Goal: Transaction & Acquisition: Subscribe to service/newsletter

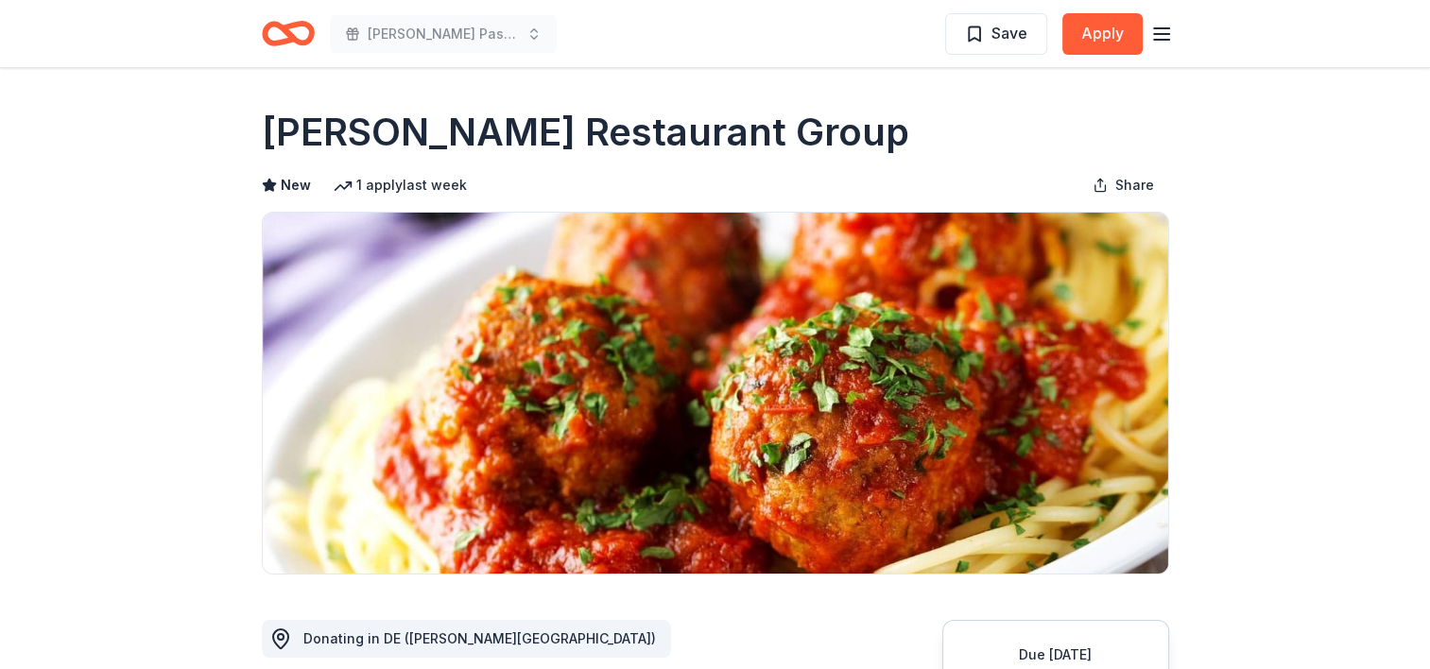
click at [295, 38] on icon "Home" at bounding box center [296, 33] width 29 height 19
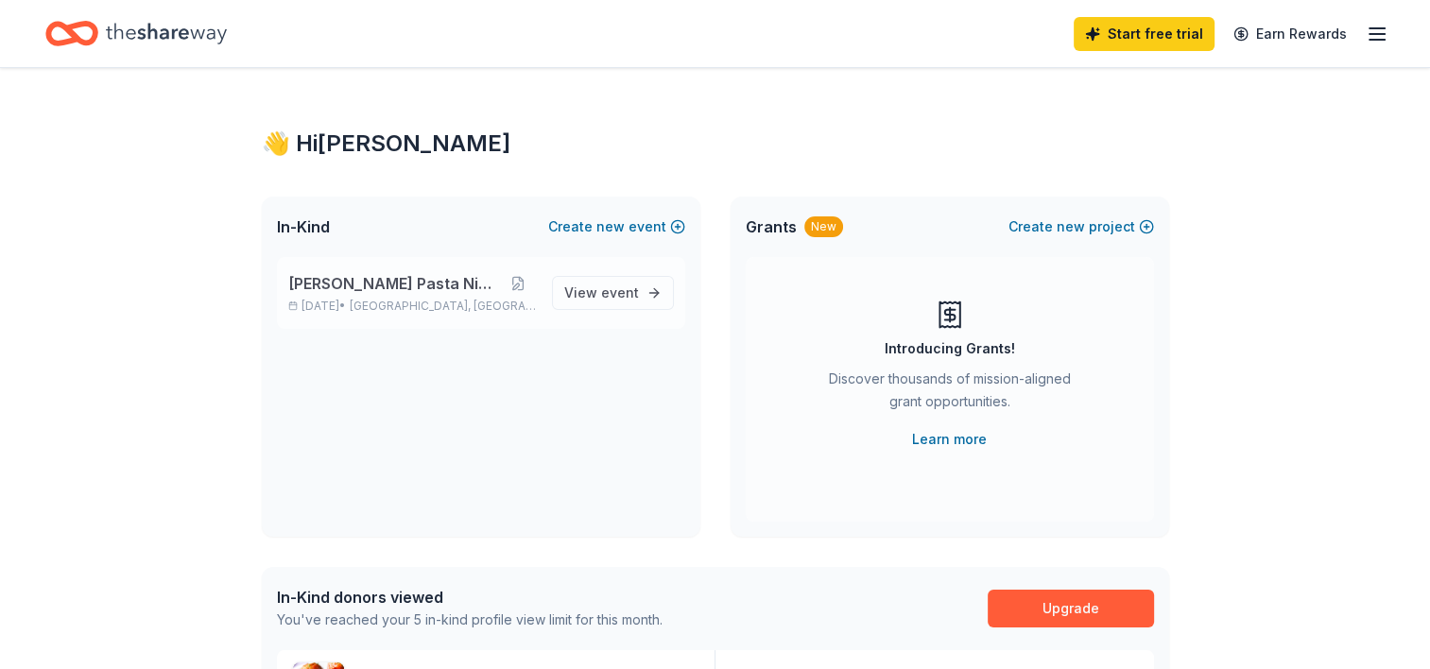
click at [405, 284] on span "[PERSON_NAME] Pasta Night" at bounding box center [394, 283] width 212 height 23
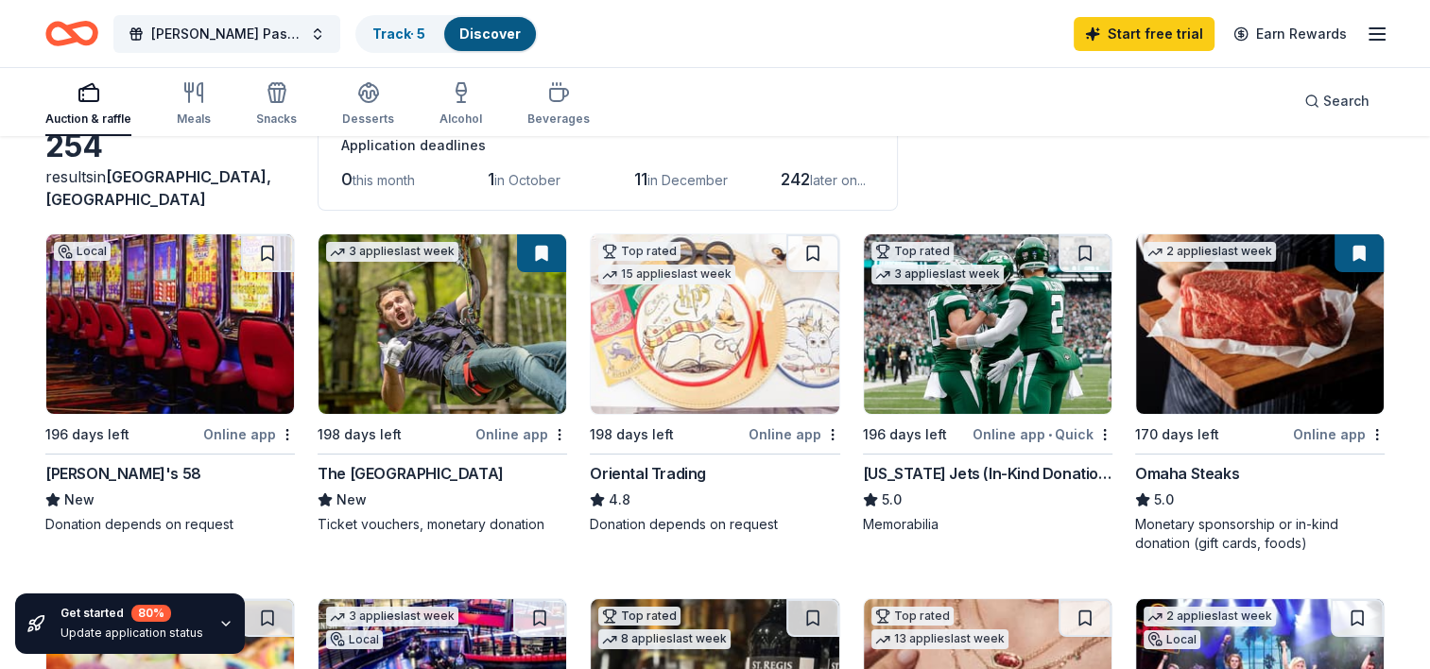
scroll to position [136, 0]
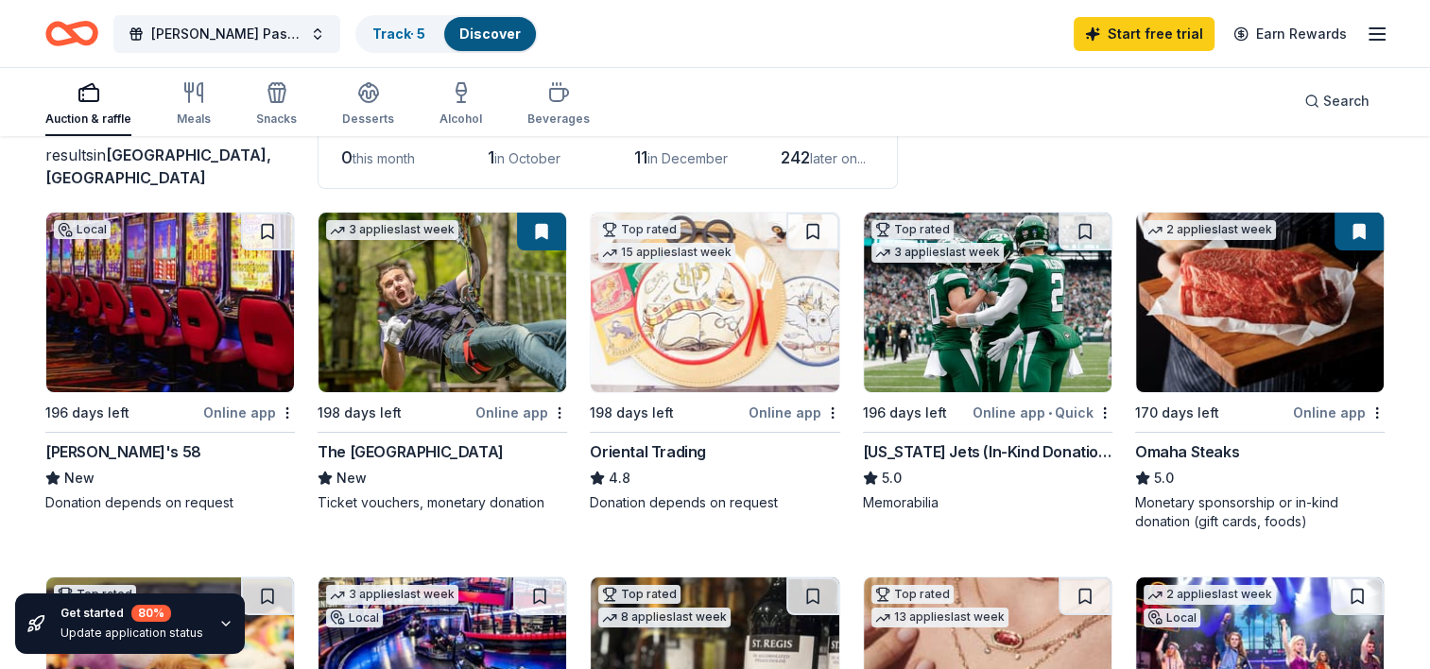
click at [91, 449] on div "[PERSON_NAME]'s 58" at bounding box center [123, 451] width 156 height 23
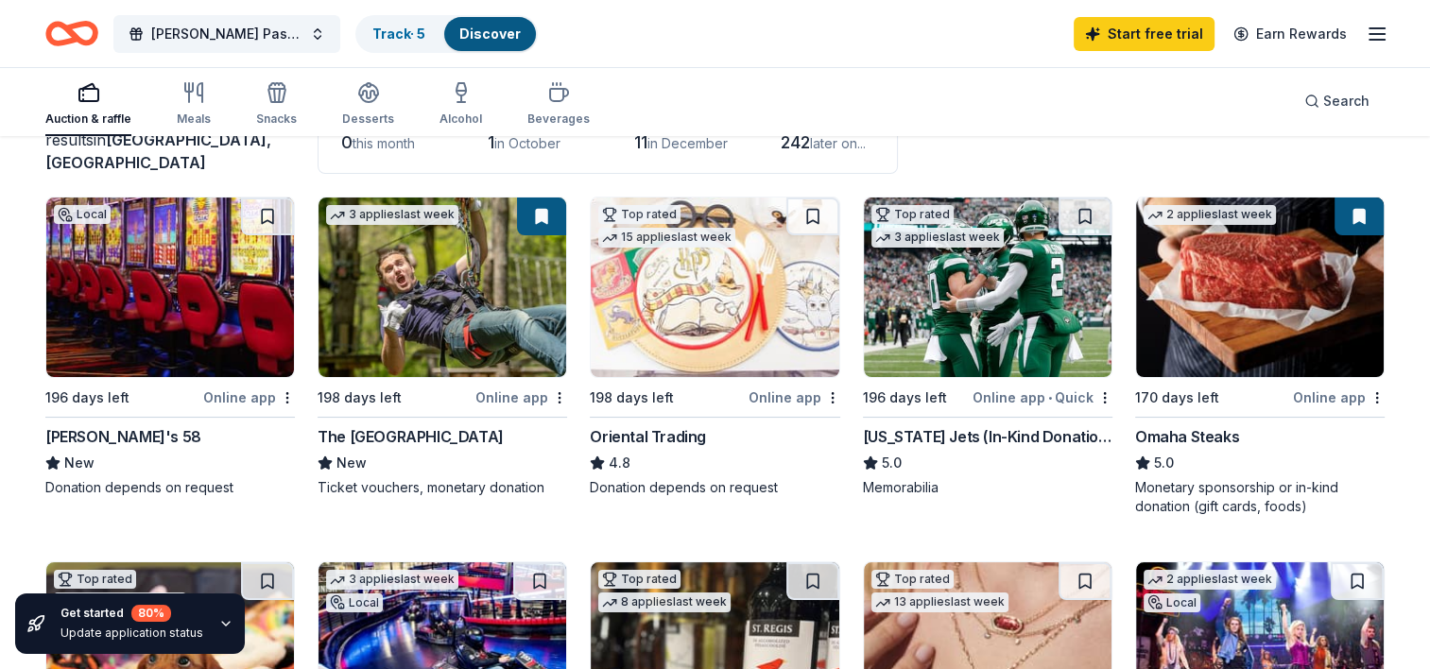
scroll to position [146, 0]
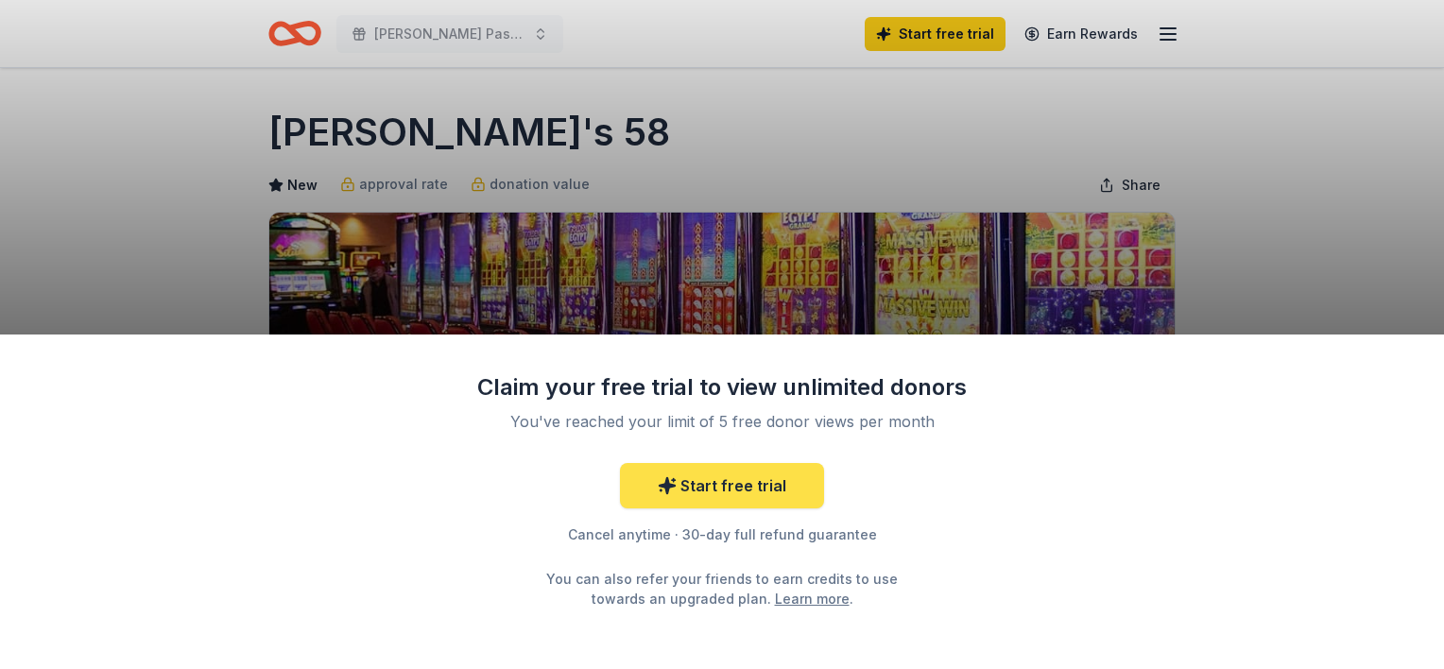
click at [774, 493] on link "Start free trial" at bounding box center [722, 485] width 204 height 45
